Goal: Task Accomplishment & Management: Complete application form

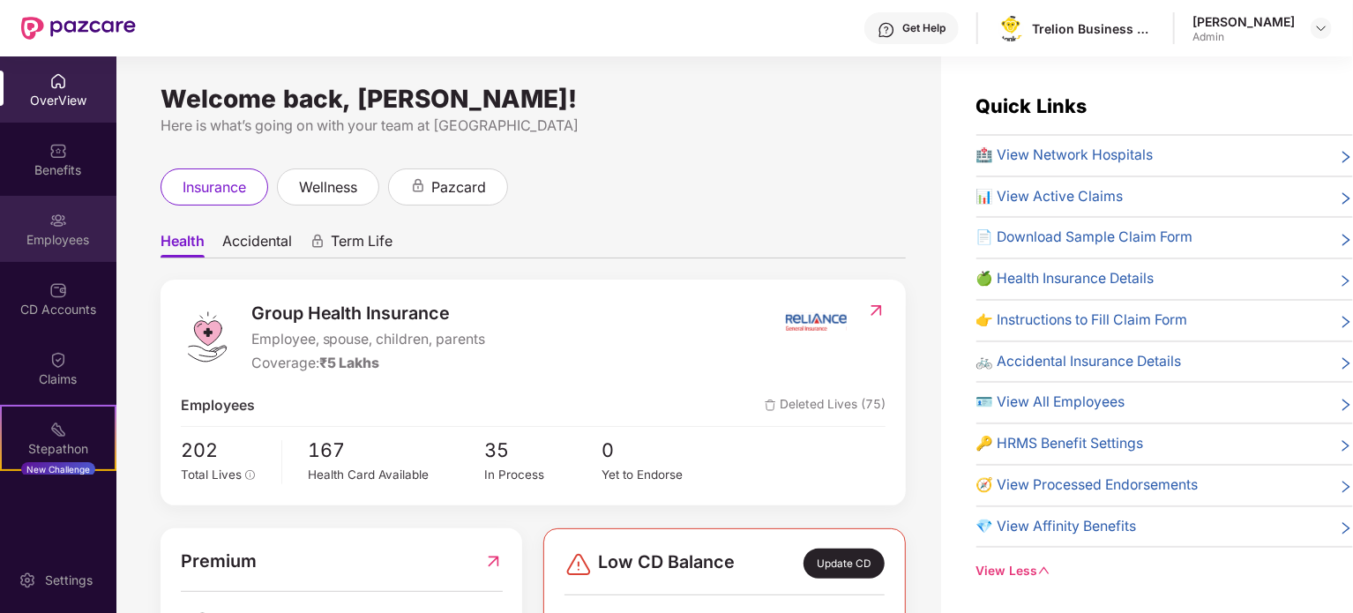
click at [71, 231] on div "Employees" at bounding box center [58, 240] width 116 height 18
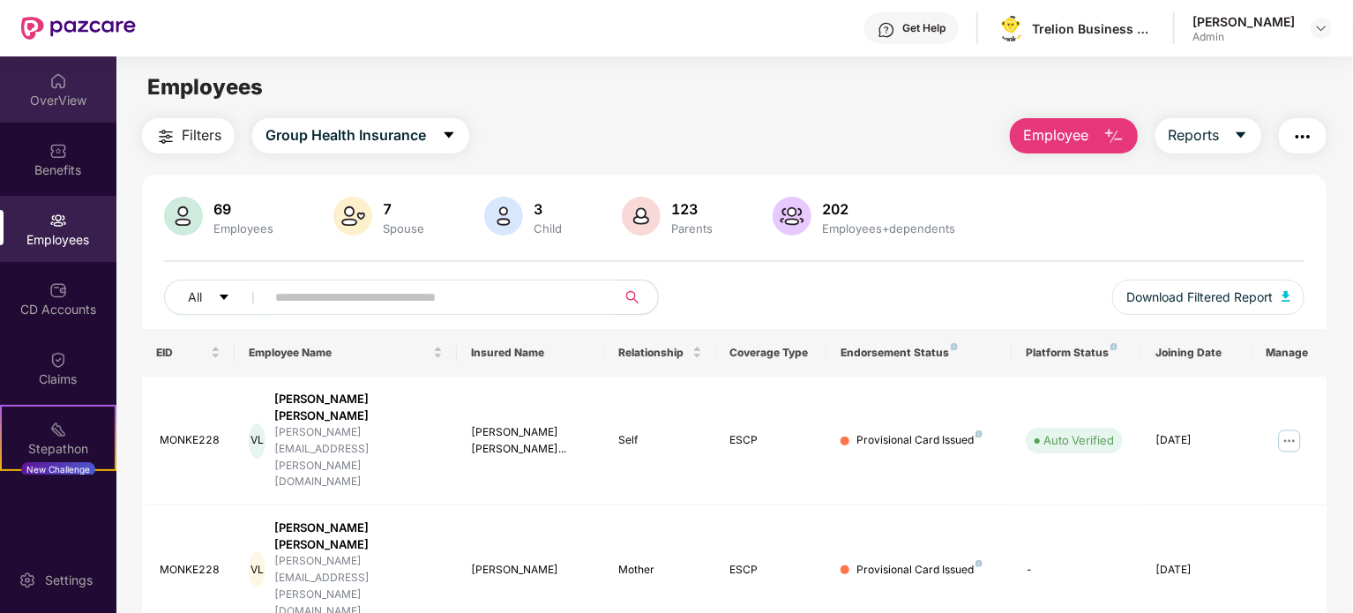
click at [64, 74] on div "OverView" at bounding box center [58, 89] width 116 height 66
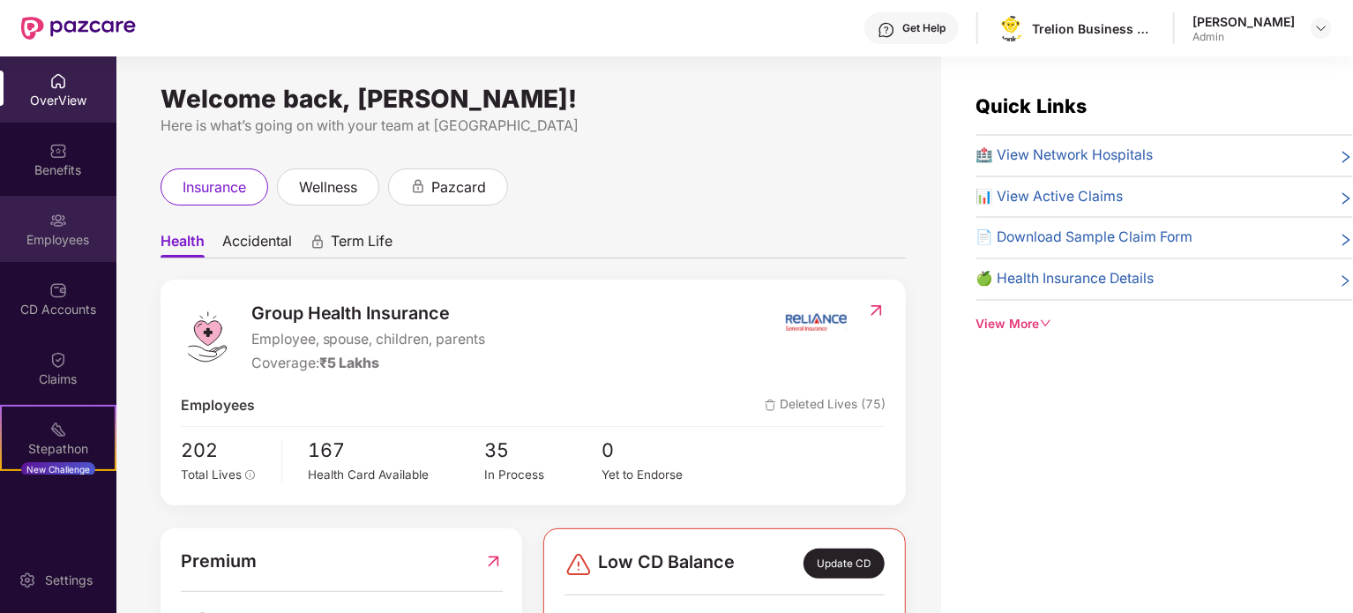
click at [76, 235] on div "Employees" at bounding box center [58, 240] width 116 height 18
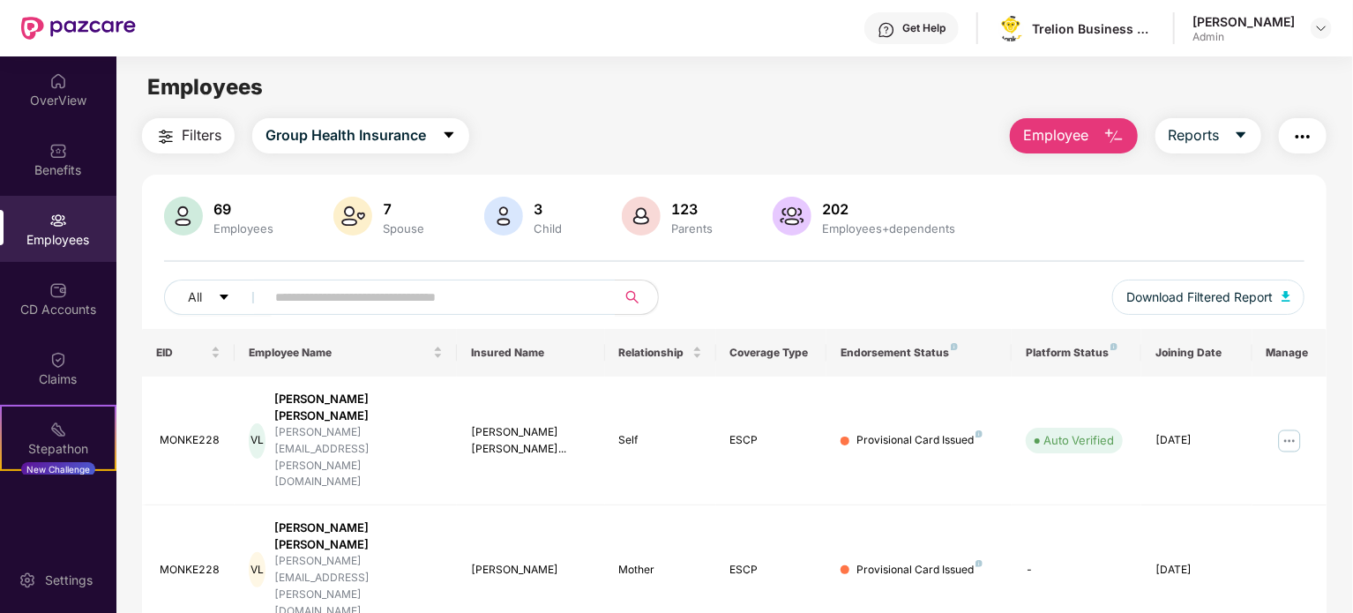
click at [1111, 136] on img "button" at bounding box center [1114, 136] width 21 height 21
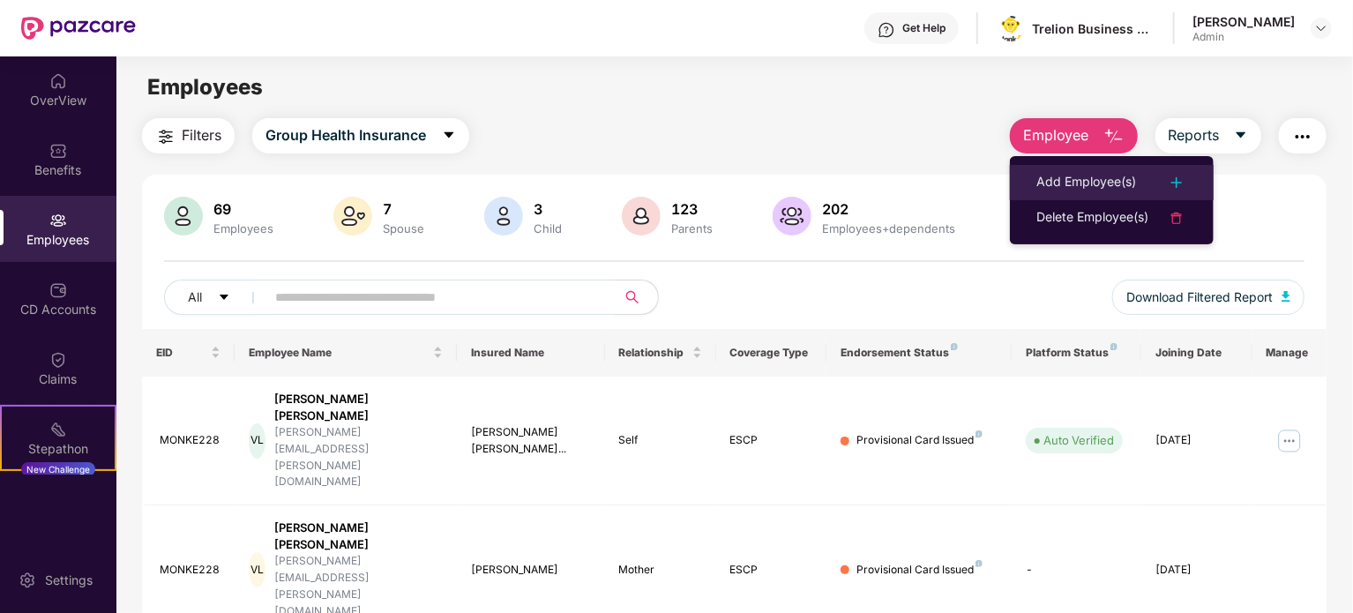
click at [1094, 186] on div "Add Employee(s)" at bounding box center [1087, 182] width 100 height 21
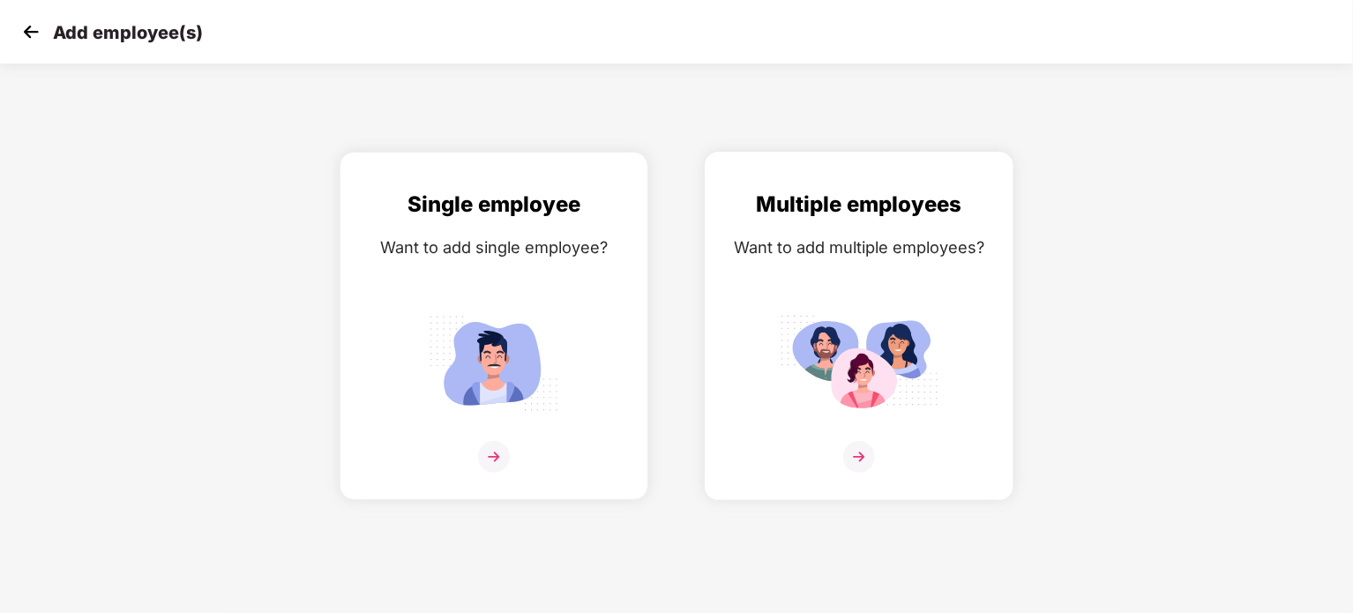
click at [850, 437] on div "Multiple employees Want to add multiple employees?" at bounding box center [859, 341] width 272 height 307
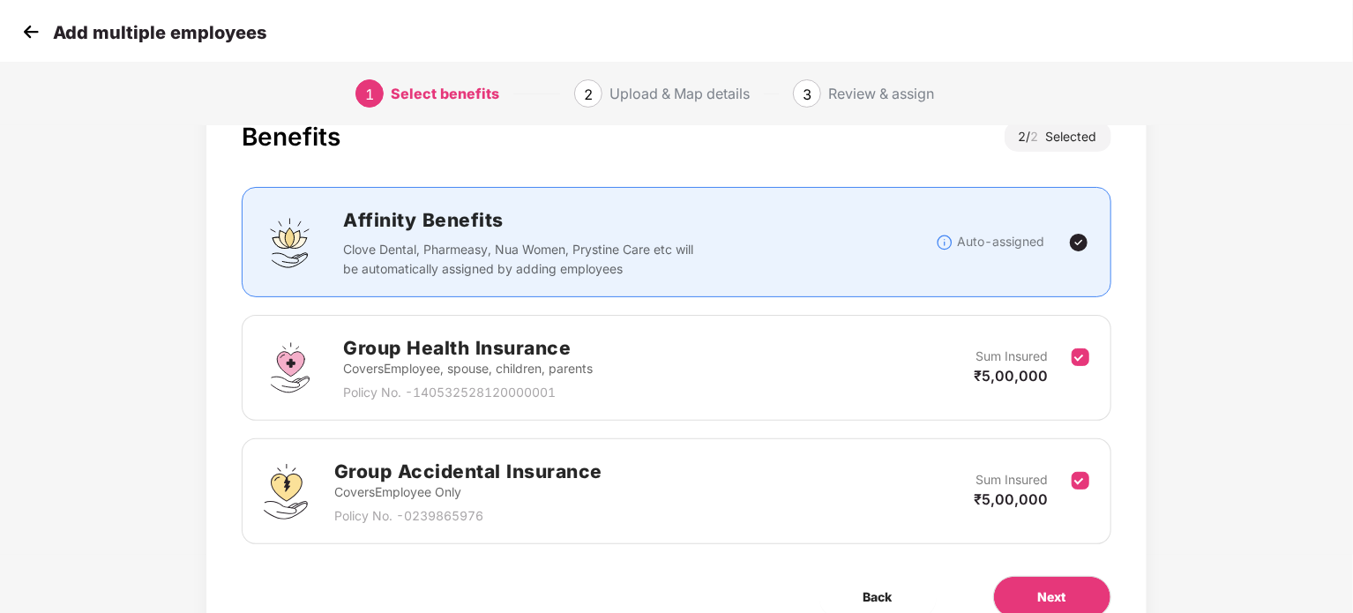
scroll to position [141, 0]
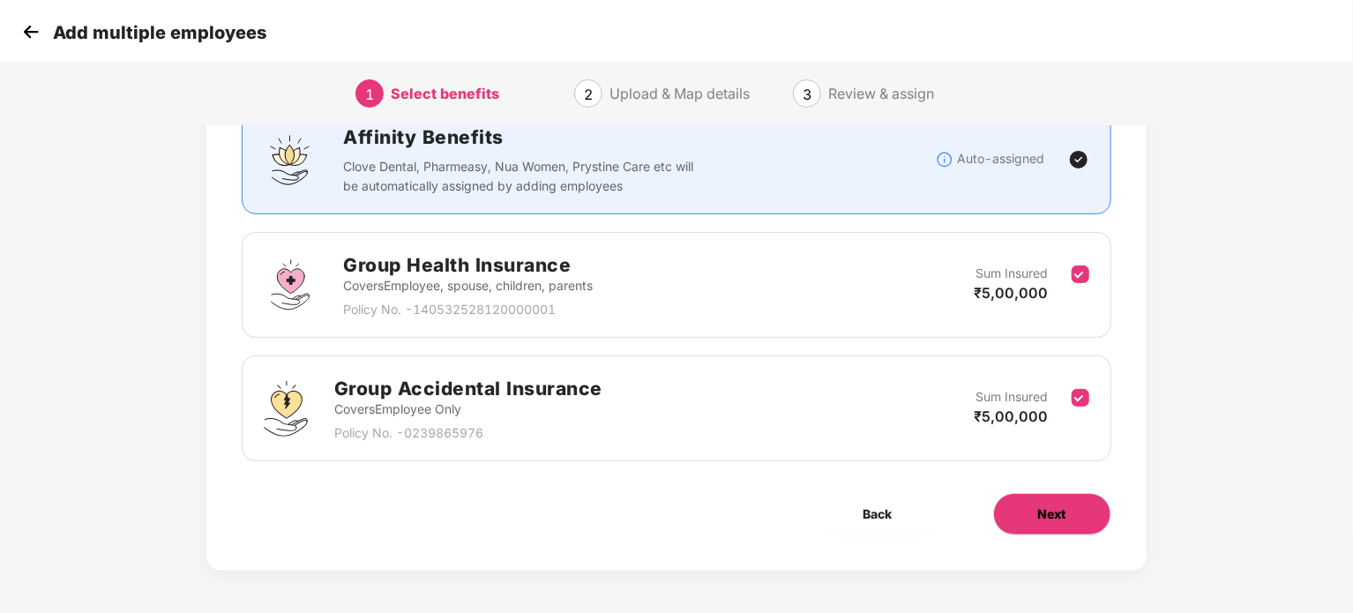
click at [1044, 505] on span "Next" at bounding box center [1052, 514] width 28 height 19
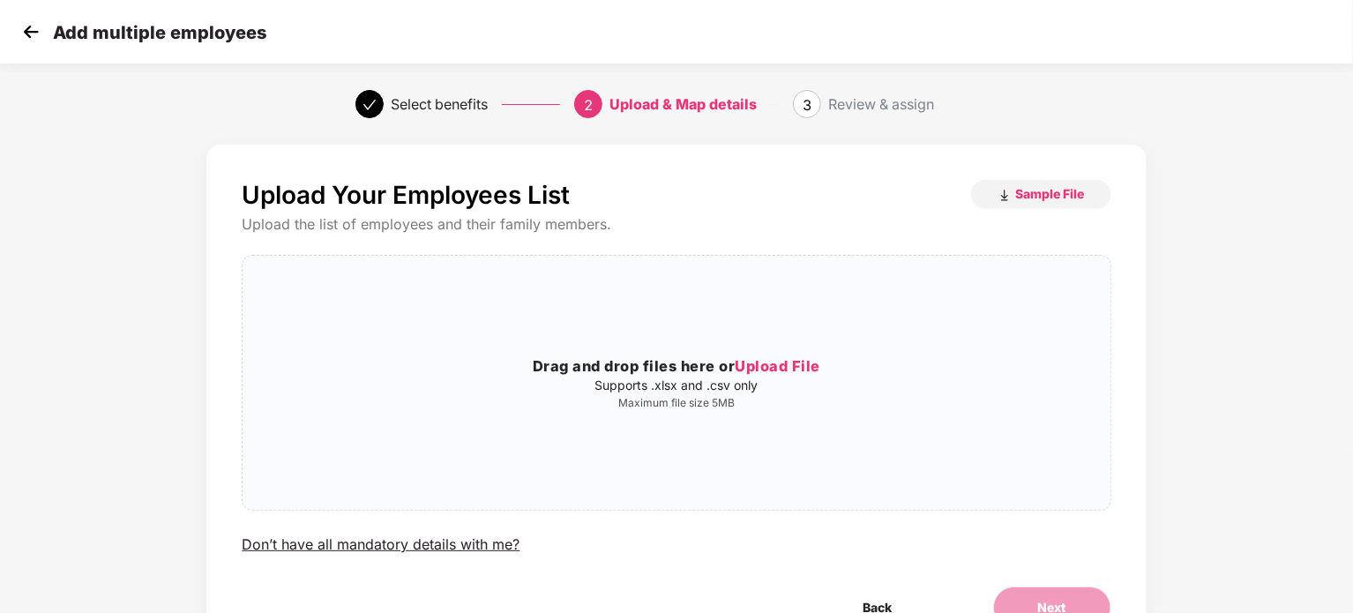
click at [26, 38] on img at bounding box center [31, 32] width 26 height 26
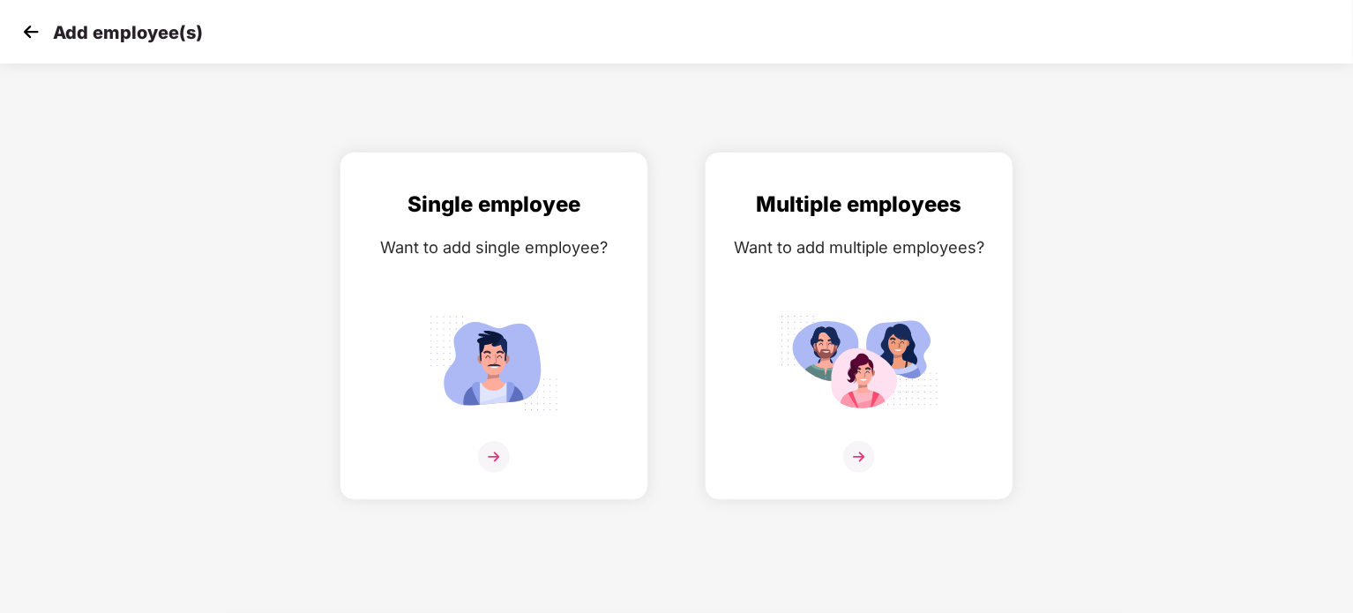
click at [34, 26] on img at bounding box center [31, 32] width 26 height 26
